Goal: Information Seeking & Learning: Compare options

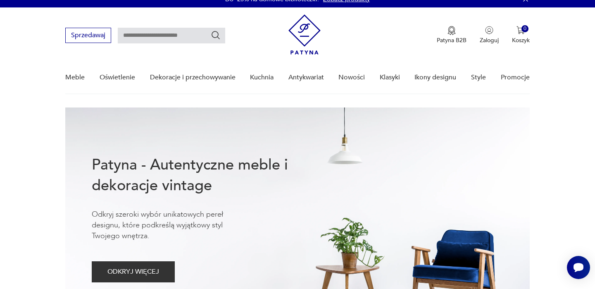
scroll to position [0, 0]
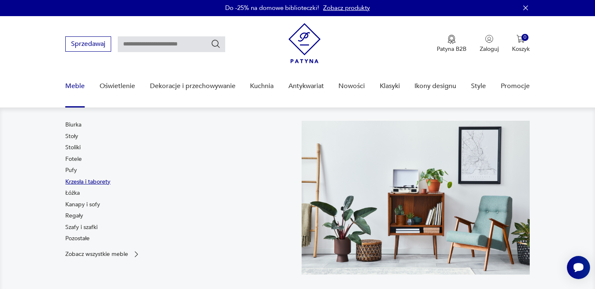
click at [75, 182] on link "Krzesła i taborety" at bounding box center [87, 182] width 45 height 8
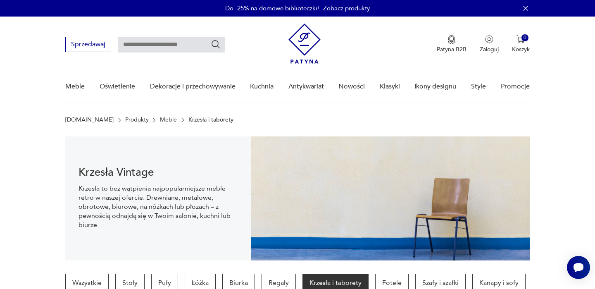
click at [140, 45] on input "text" at bounding box center [171, 45] width 107 height 16
type input "*****"
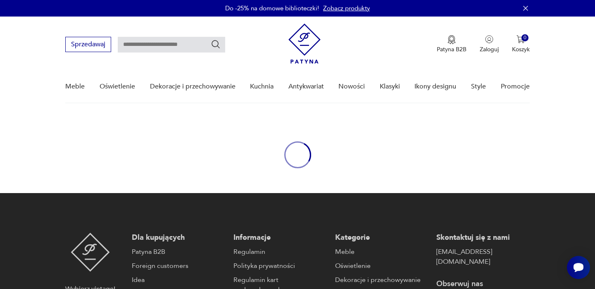
type input "*****"
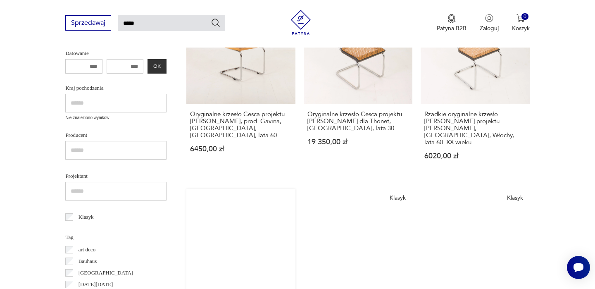
scroll to position [382, 0]
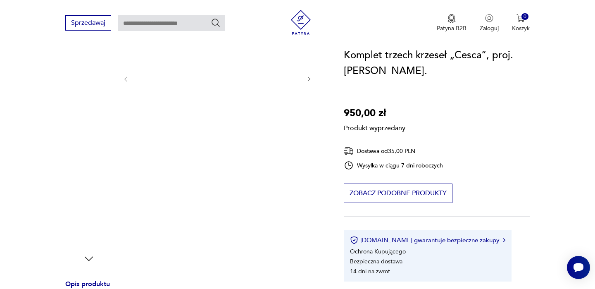
scroll to position [102, 0]
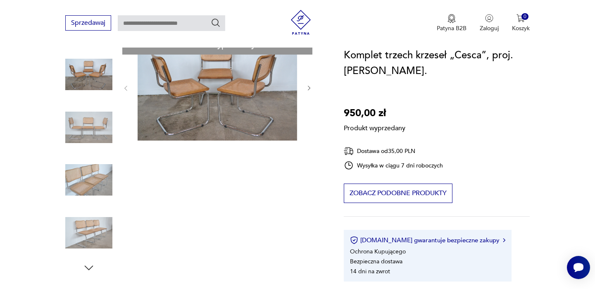
click at [113, 136] on div "Produkt wyprzedany Opis produktu Komplet trzech krzeseł ” Cesca ” , proj. Marce…" at bounding box center [194, 276] width 258 height 484
click at [100, 129] on div "Produkt wyprzedany Opis produktu Komplet trzech krzeseł ” Cesca ” , proj. Marce…" at bounding box center [194, 276] width 258 height 484
click at [99, 165] on div "Produkt wyprzedany Opis produktu Komplet trzech krzeseł ” Cesca ” , proj. Marce…" at bounding box center [194, 276] width 258 height 484
click at [93, 203] on div "Produkt wyprzedany Opis produktu Komplet trzech krzeseł ” Cesca ” , proj. Marce…" at bounding box center [194, 276] width 258 height 484
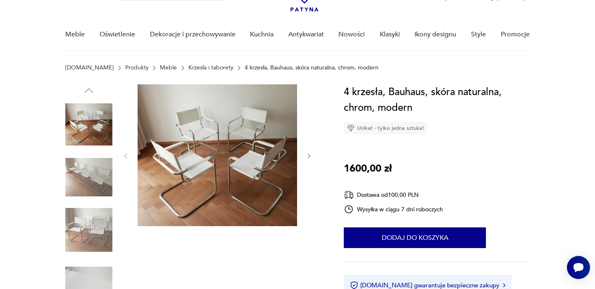
scroll to position [54, 0]
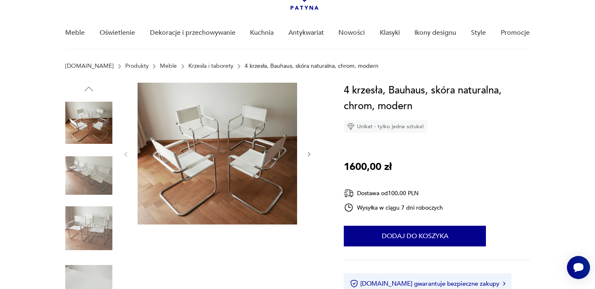
click at [103, 167] on img at bounding box center [88, 175] width 47 height 47
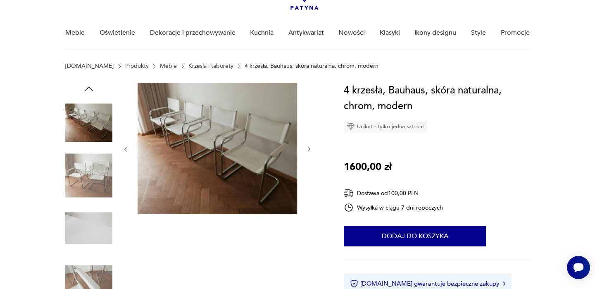
click at [97, 202] on div at bounding box center [88, 150] width 47 height 206
click at [94, 166] on img at bounding box center [88, 175] width 47 height 47
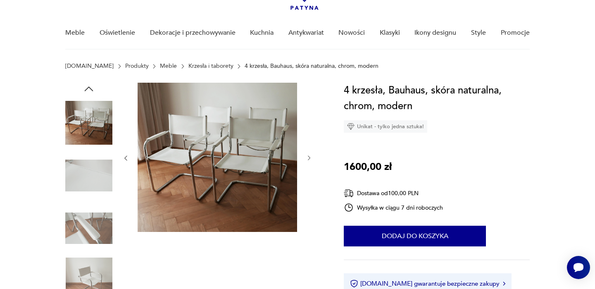
click at [95, 261] on img at bounding box center [88, 280] width 47 height 47
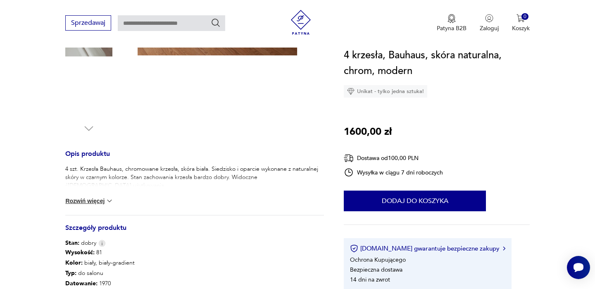
scroll to position [242, 0]
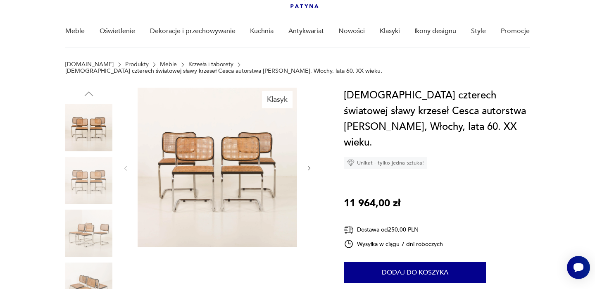
scroll to position [57, 0]
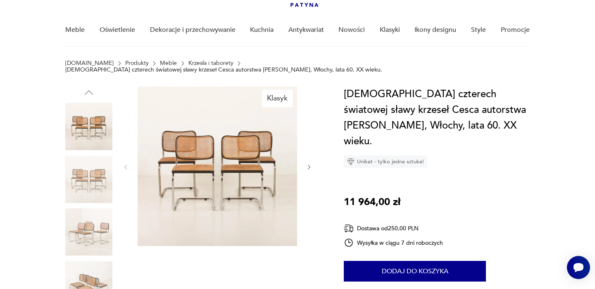
click at [94, 158] on img at bounding box center [88, 179] width 47 height 47
click at [97, 201] on div at bounding box center [88, 153] width 47 height 206
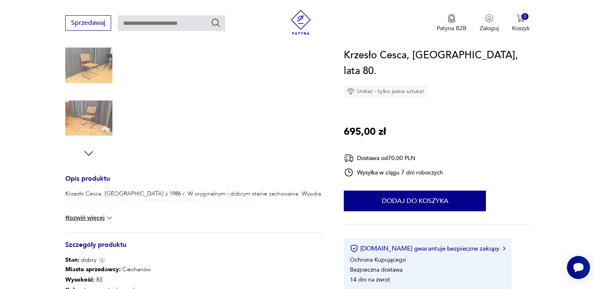
scroll to position [222, 0]
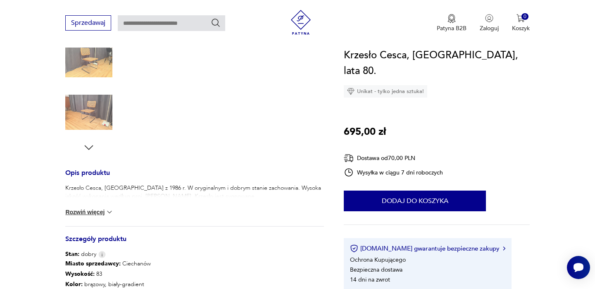
click at [102, 213] on button "Rozwiń więcej" at bounding box center [89, 212] width 48 height 8
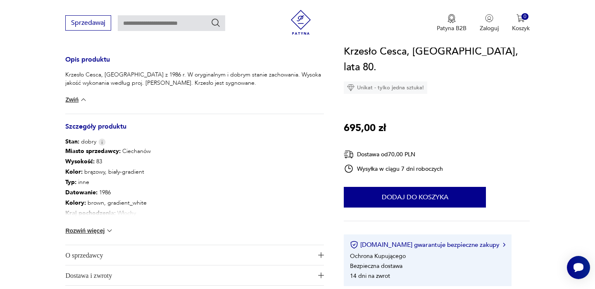
scroll to position [337, 0]
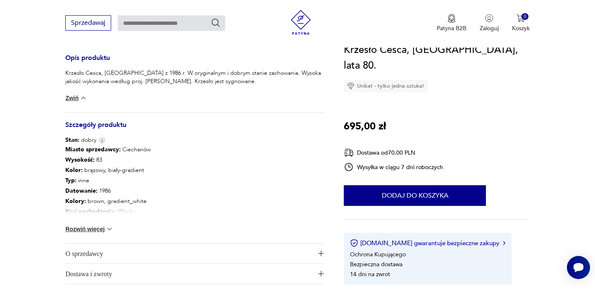
click at [113, 228] on img at bounding box center [109, 229] width 8 height 8
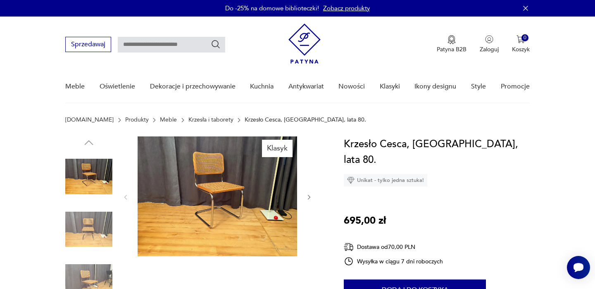
scroll to position [0, 0]
click at [91, 218] on img at bounding box center [88, 229] width 47 height 47
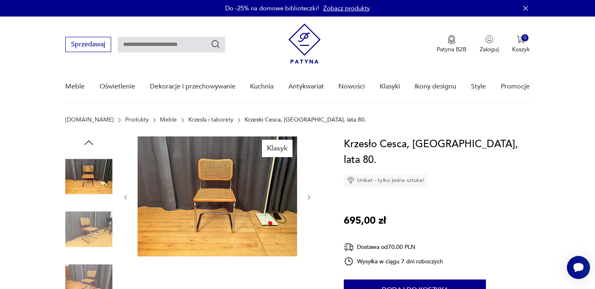
click at [90, 260] on img at bounding box center [88, 281] width 47 height 47
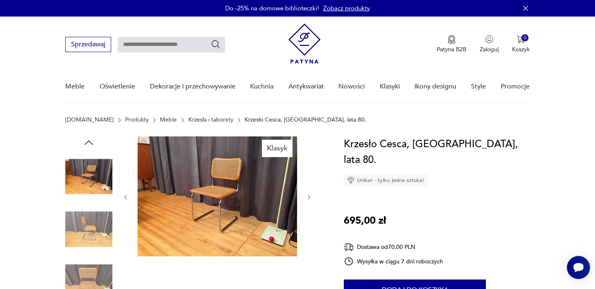
click at [176, 150] on img at bounding box center [216, 196] width 159 height 120
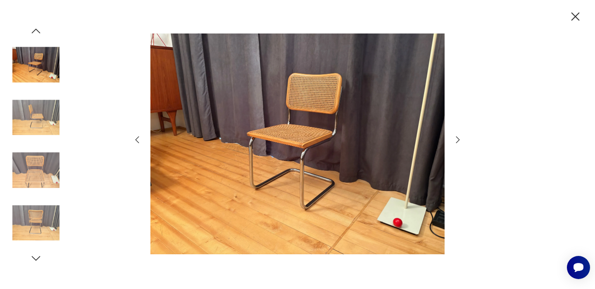
click at [176, 150] on img at bounding box center [297, 143] width 294 height 231
click at [578, 10] on icon "button" at bounding box center [575, 16] width 14 height 14
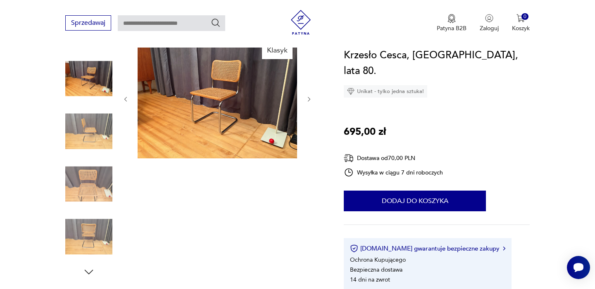
scroll to position [100, 0]
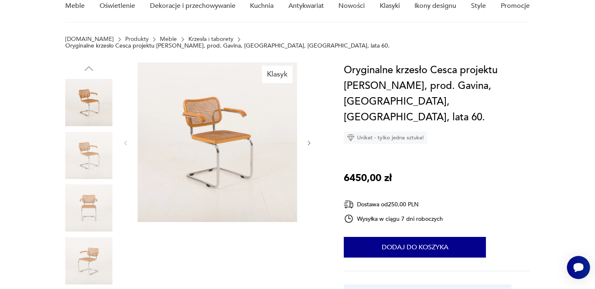
scroll to position [66, 0]
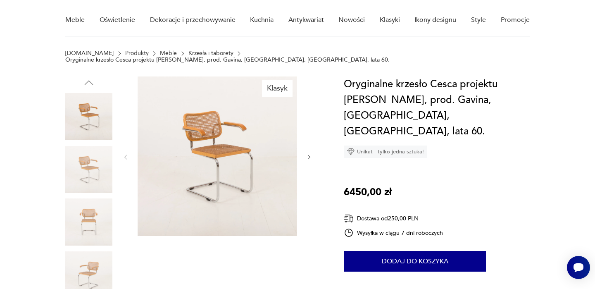
click at [93, 155] on img at bounding box center [88, 169] width 47 height 47
click at [95, 198] on img at bounding box center [88, 221] width 47 height 47
